Goal: Navigation & Orientation: Find specific page/section

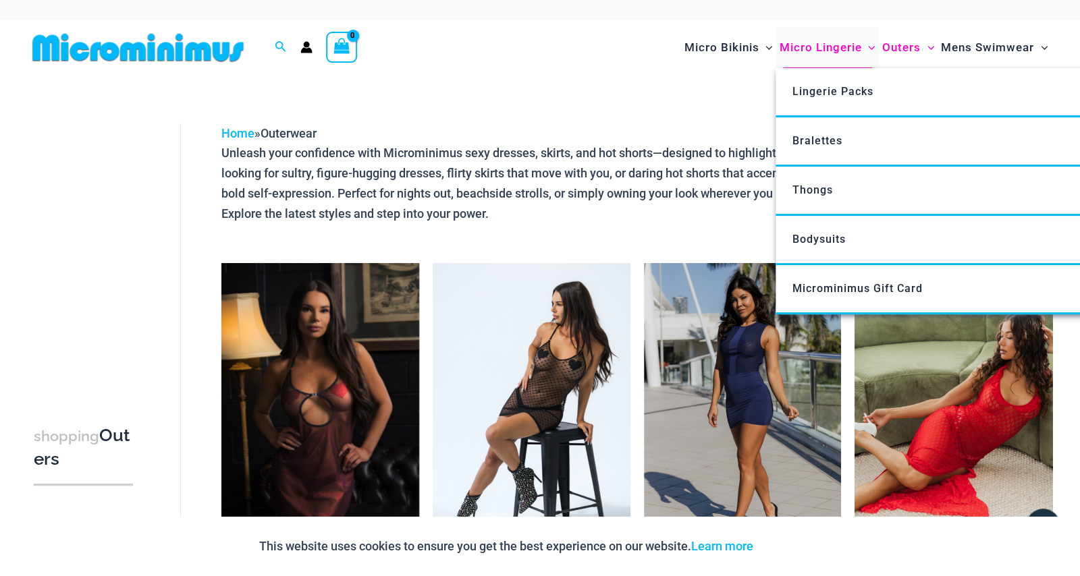
click at [811, 49] on span "Micro Lingerie" at bounding box center [820, 47] width 82 height 34
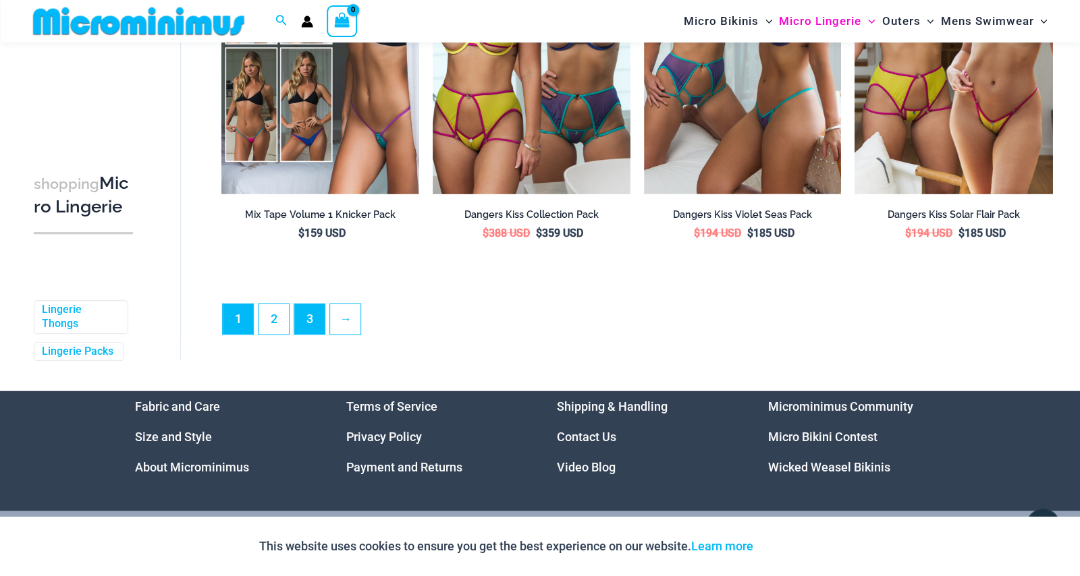
scroll to position [3248, 0]
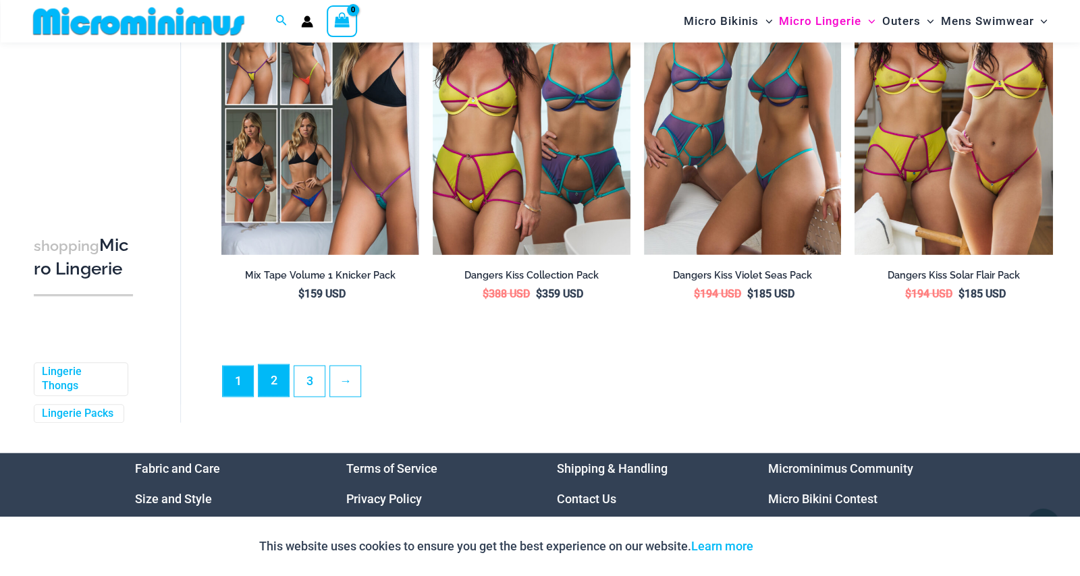
click at [271, 388] on link "2" at bounding box center [273, 381] width 30 height 32
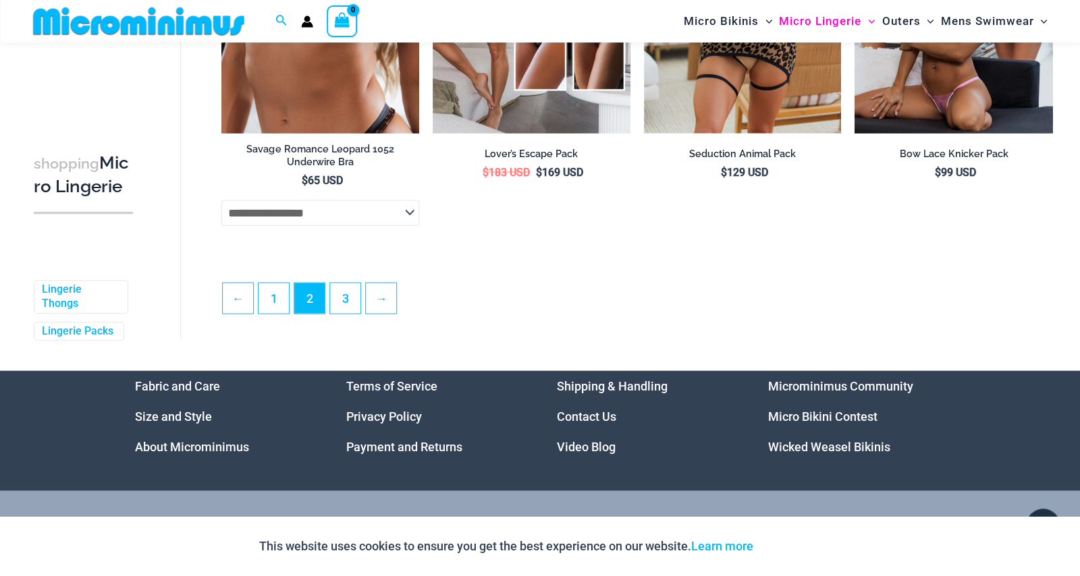
scroll to position [3311, 0]
